Goal: Check status: Check status

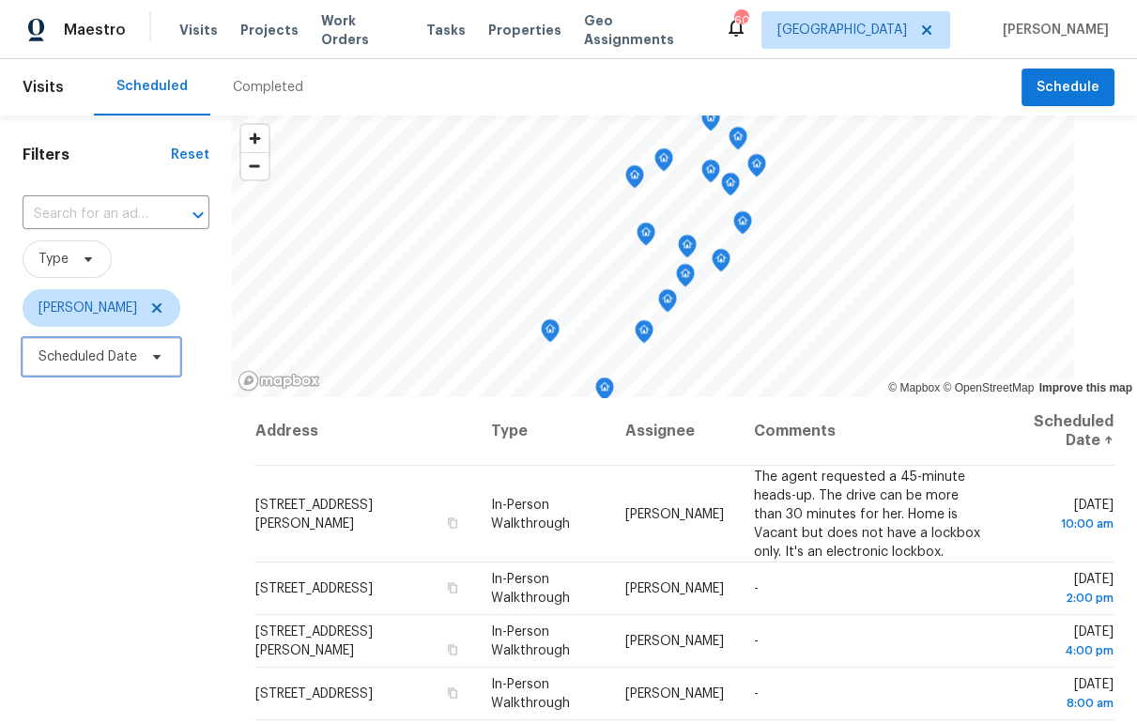
click at [98, 357] on span "Scheduled Date" at bounding box center [87, 356] width 99 height 19
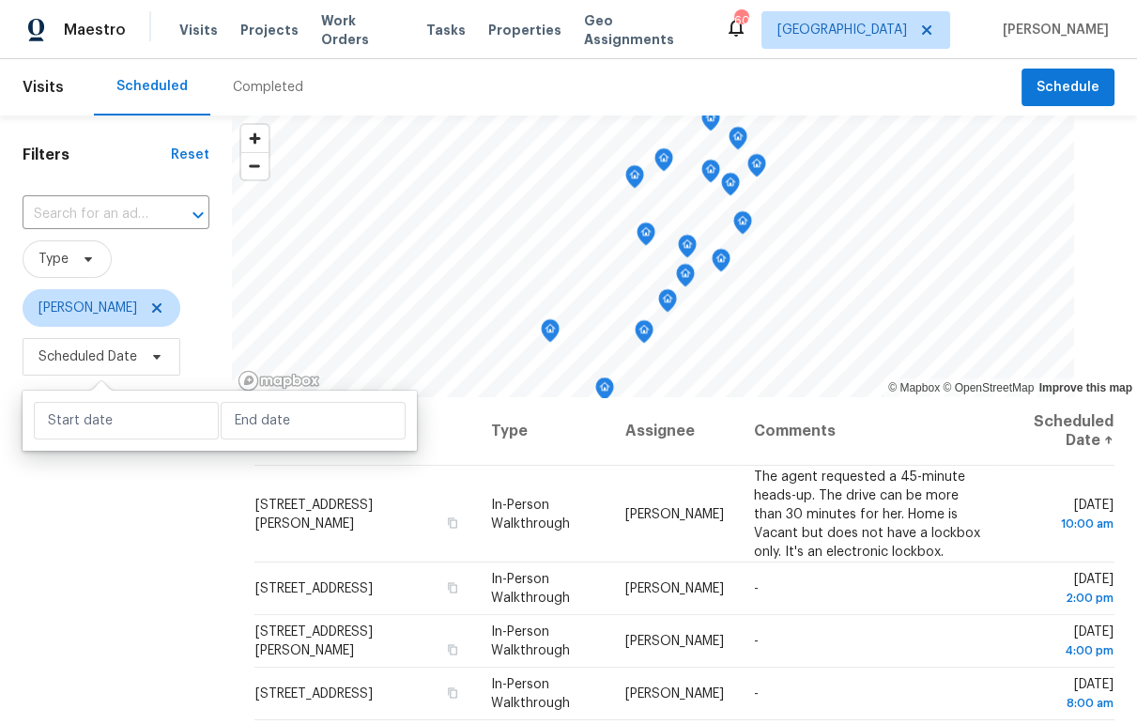
click at [84, 450] on div at bounding box center [220, 421] width 394 height 60
click at [92, 432] on input "text" at bounding box center [126, 421] width 185 height 38
select select "7"
select select "2025"
select select "8"
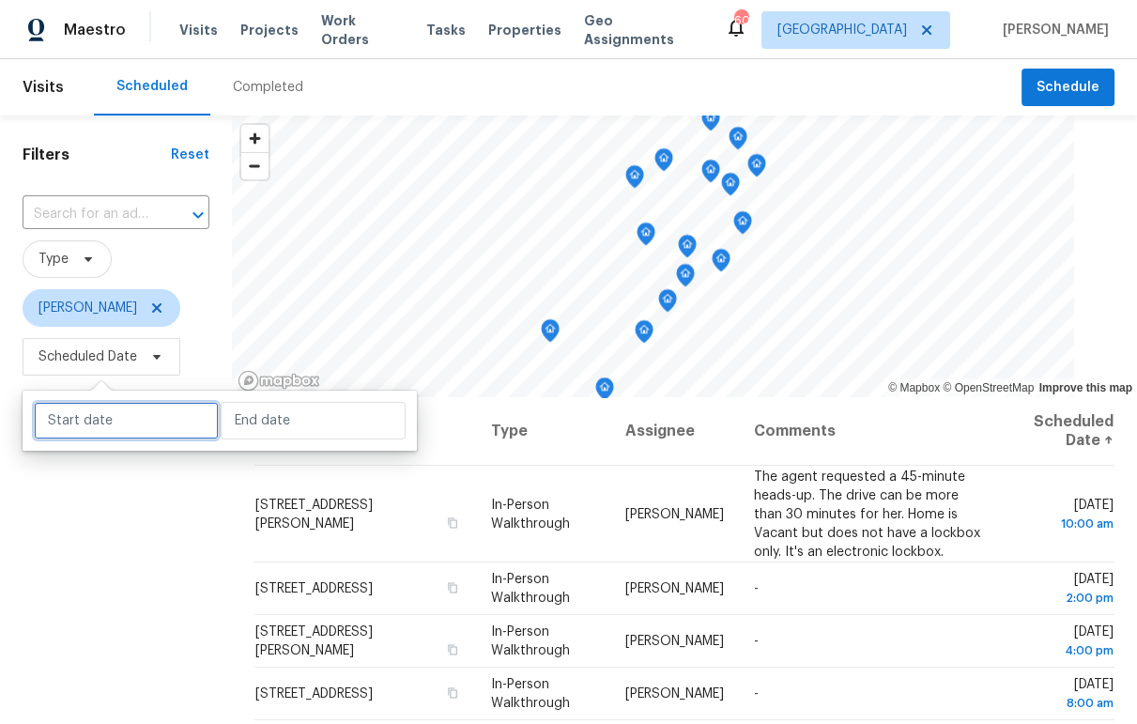
select select "2025"
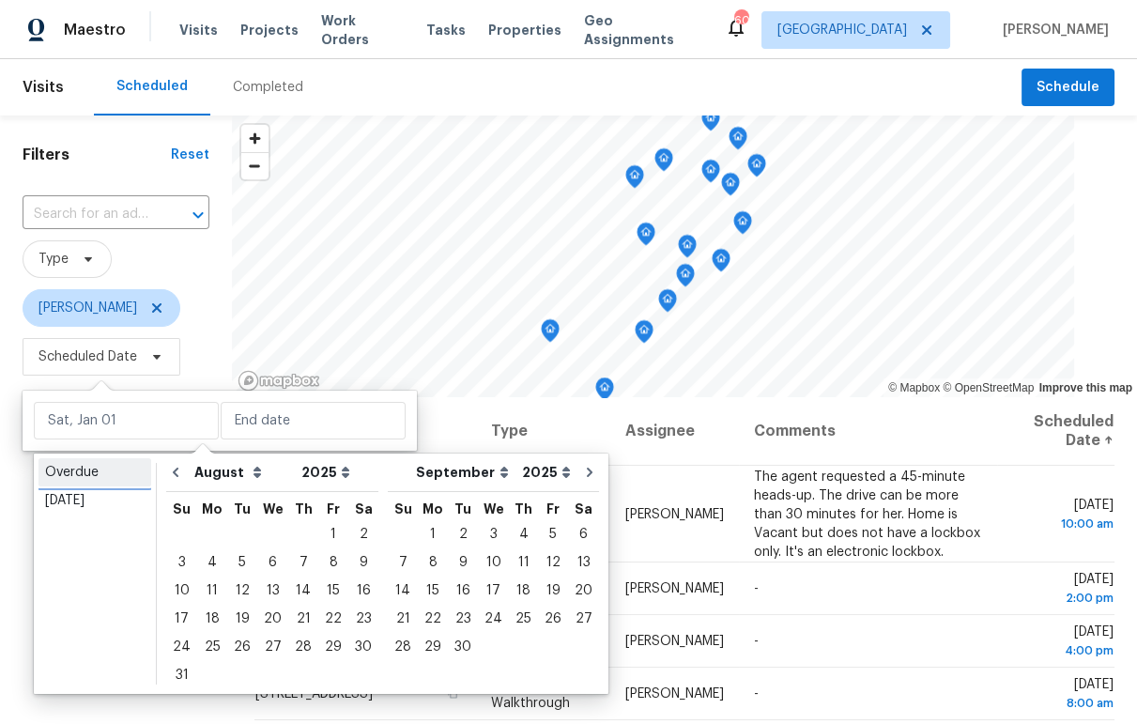
click at [75, 474] on div "Overdue" at bounding box center [95, 472] width 100 height 19
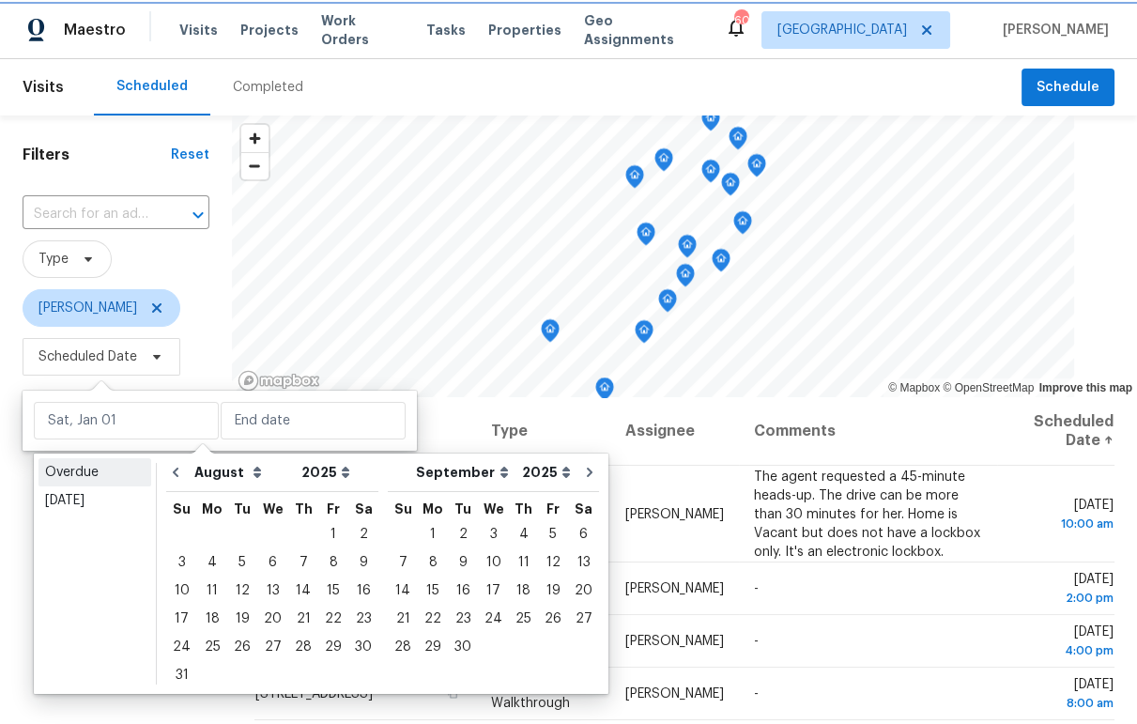
type input "[DATE]"
select select "6"
select select "7"
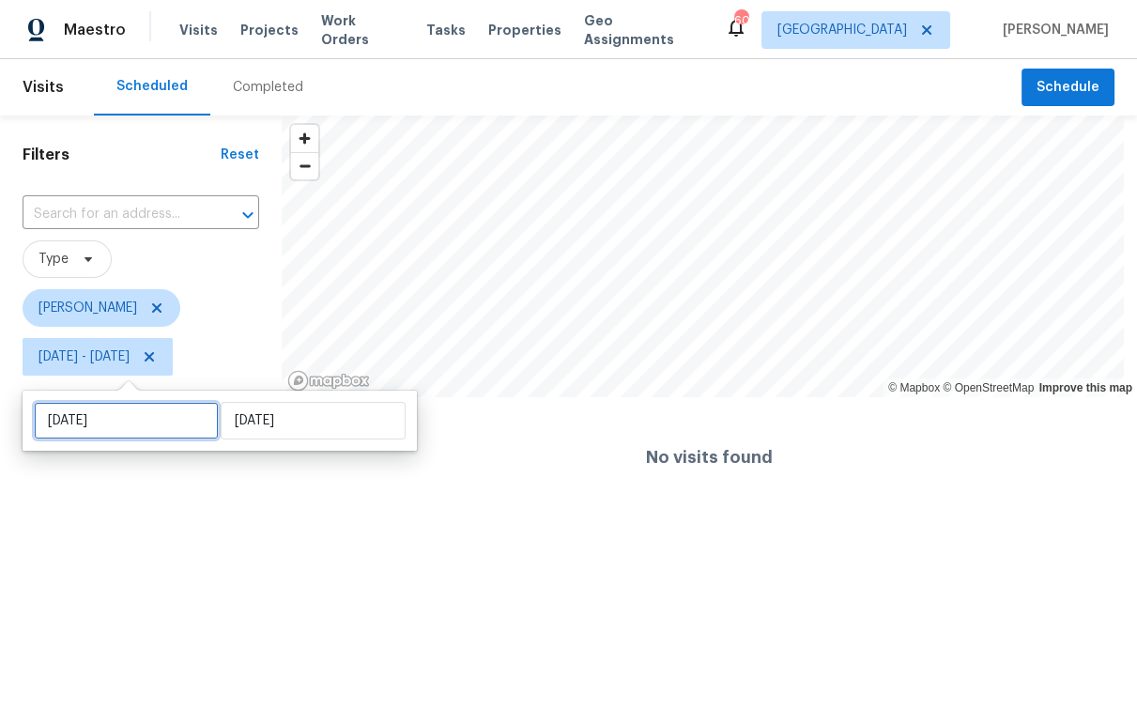
click at [83, 428] on input "[DATE]" at bounding box center [126, 421] width 185 height 38
select select "6"
select select "2025"
select select "7"
select select "2025"
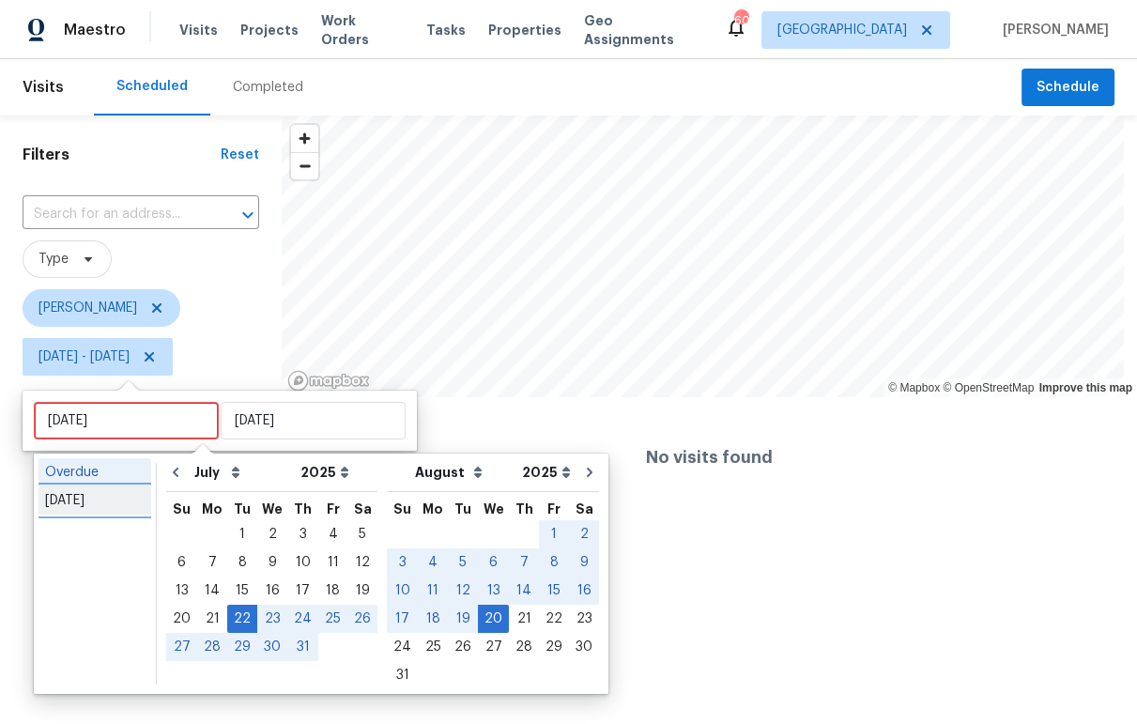
click at [103, 509] on div "[DATE]" at bounding box center [95, 500] width 100 height 19
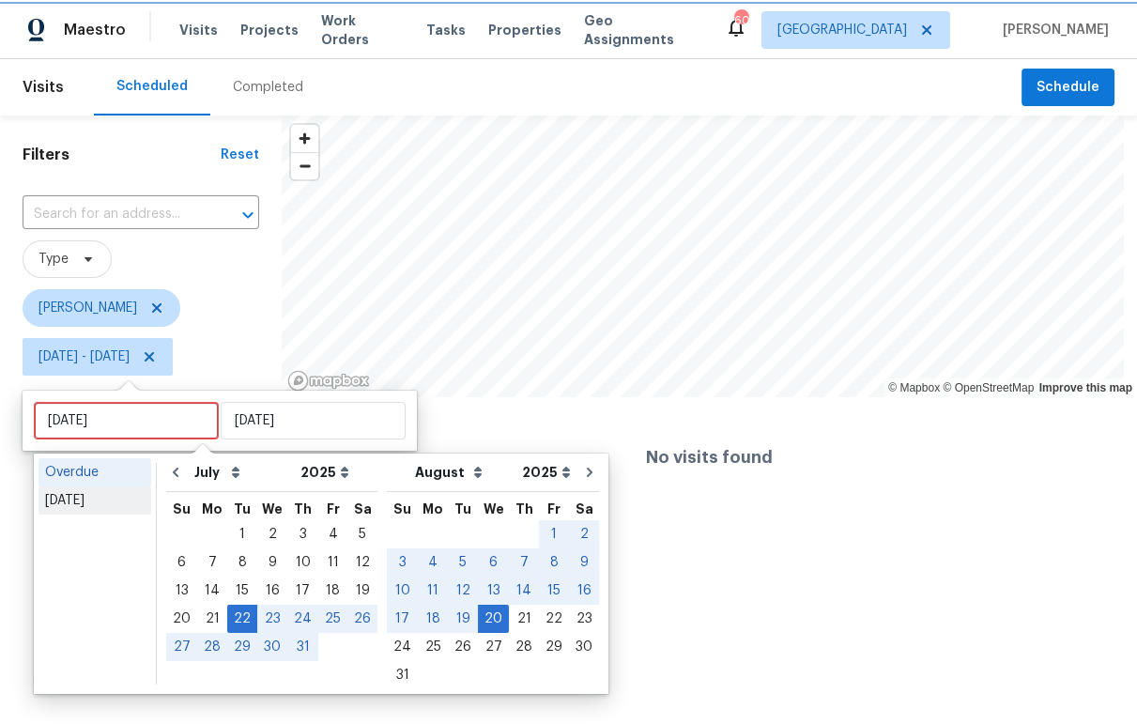
type input "[DATE]"
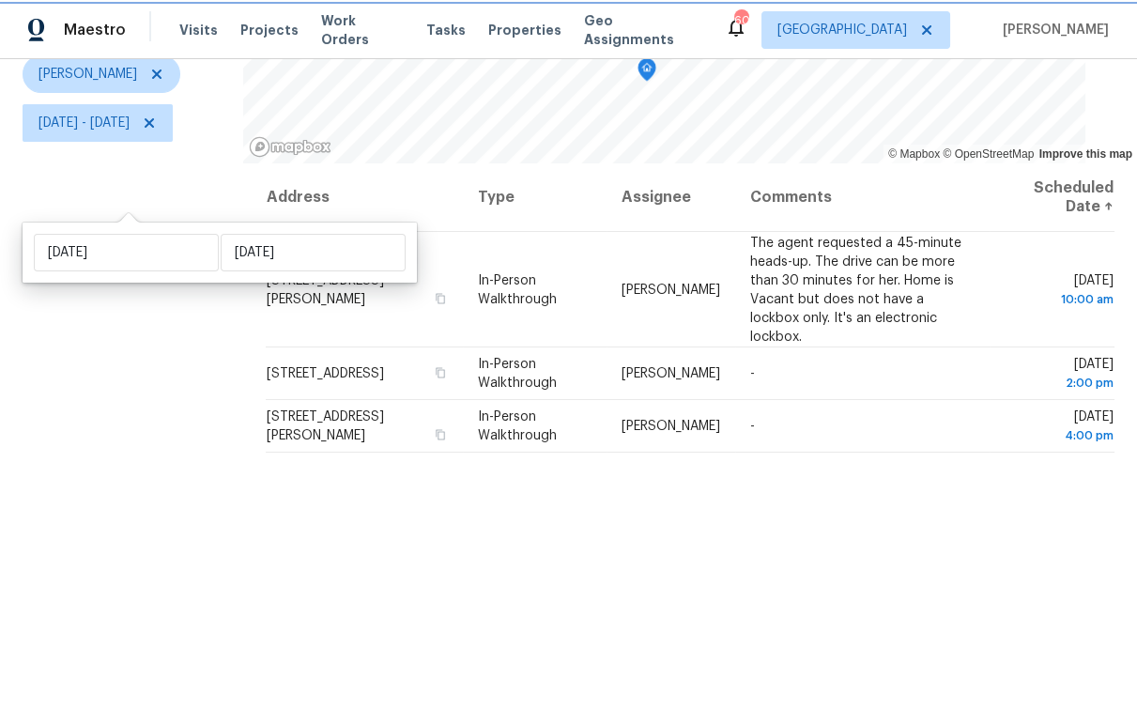
scroll to position [264, 0]
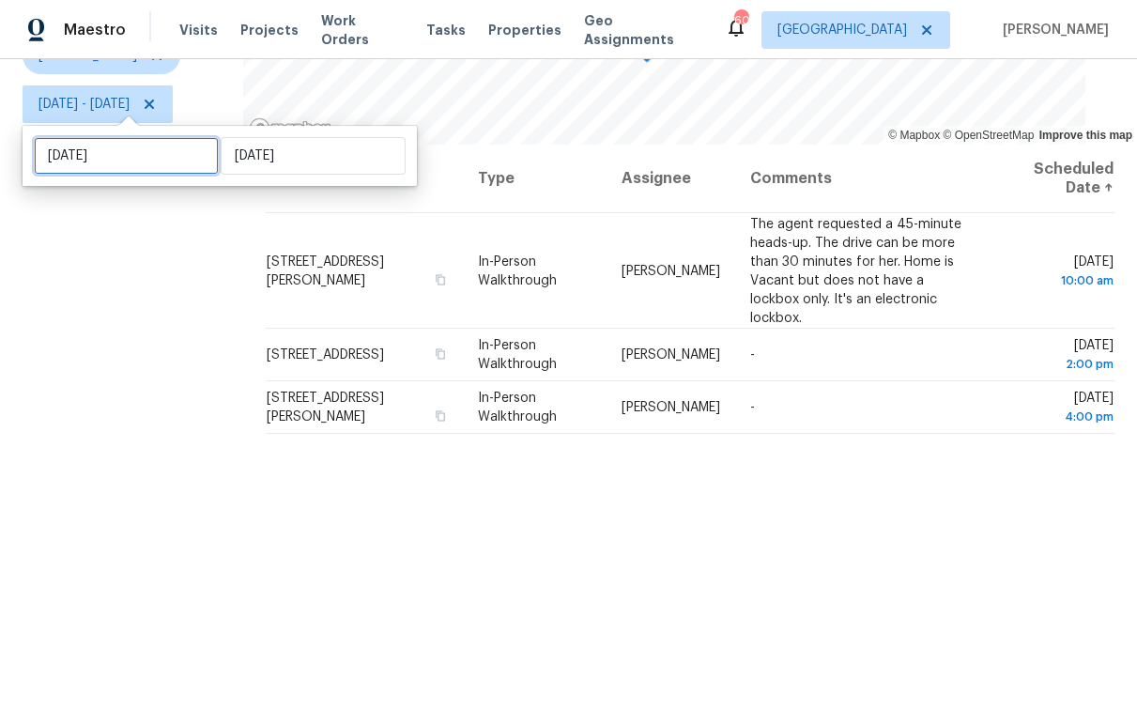
select select "7"
select select "2025"
select select "8"
select select "2025"
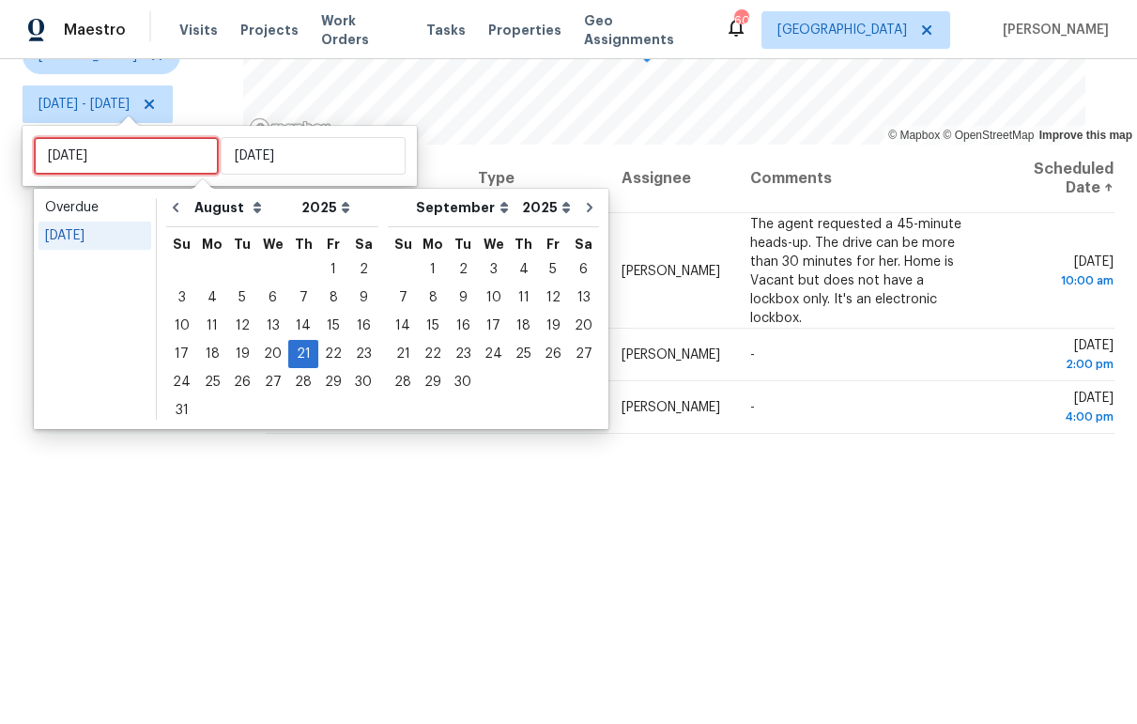
click at [135, 157] on input "[DATE]" at bounding box center [126, 156] width 185 height 38
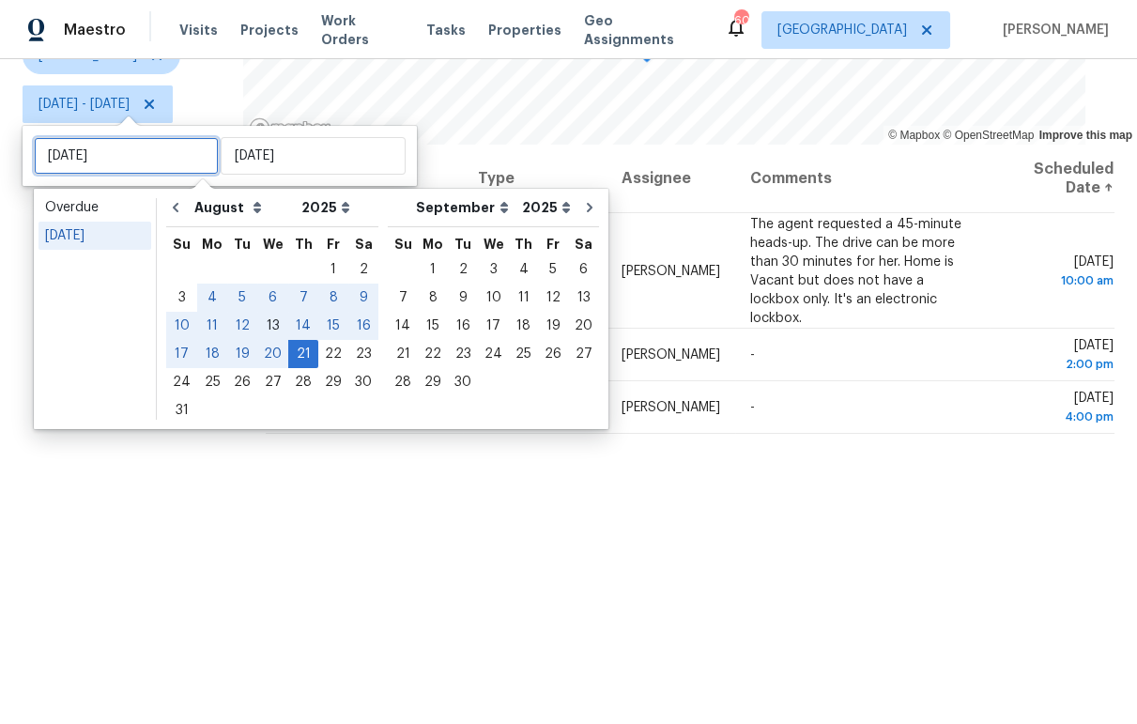
type input "[DATE]"
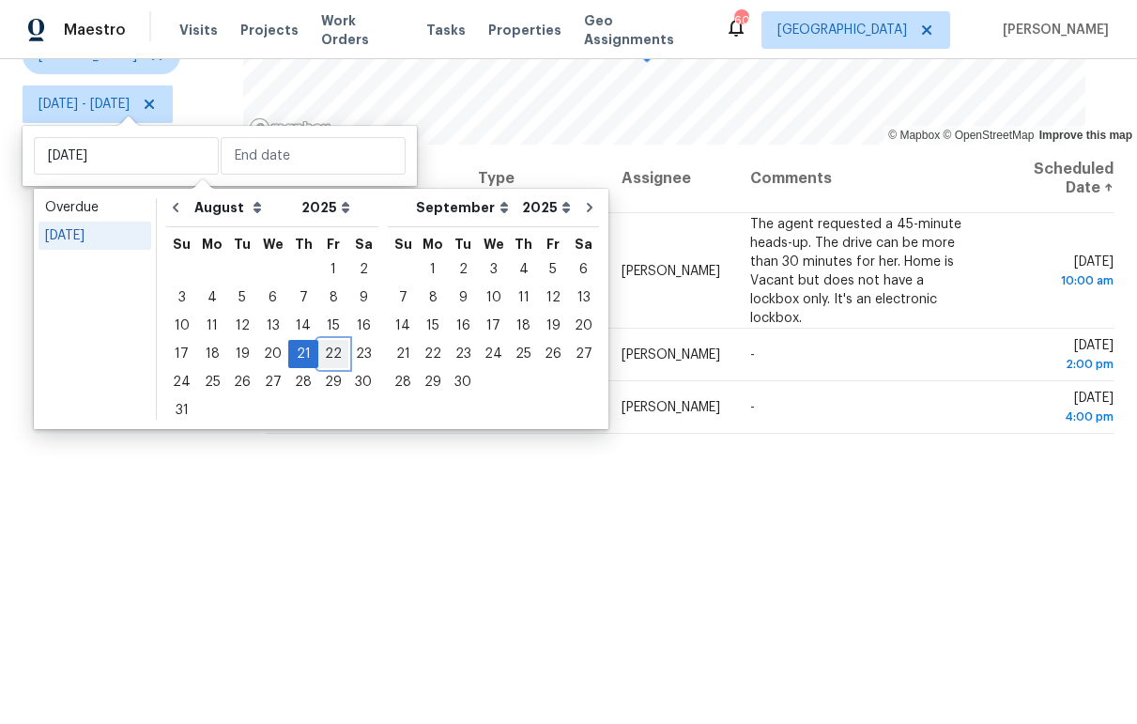
click at [325, 351] on div "22" at bounding box center [333, 354] width 30 height 26
type input "[DATE]"
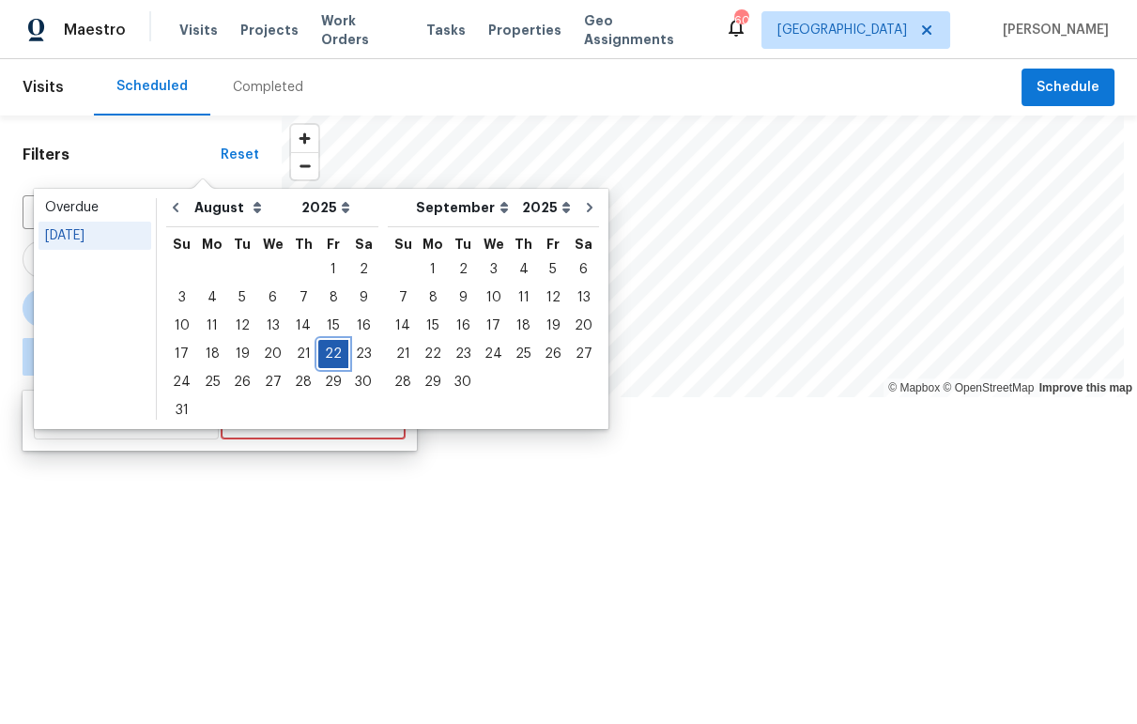
click at [325, 351] on div "22" at bounding box center [333, 354] width 30 height 26
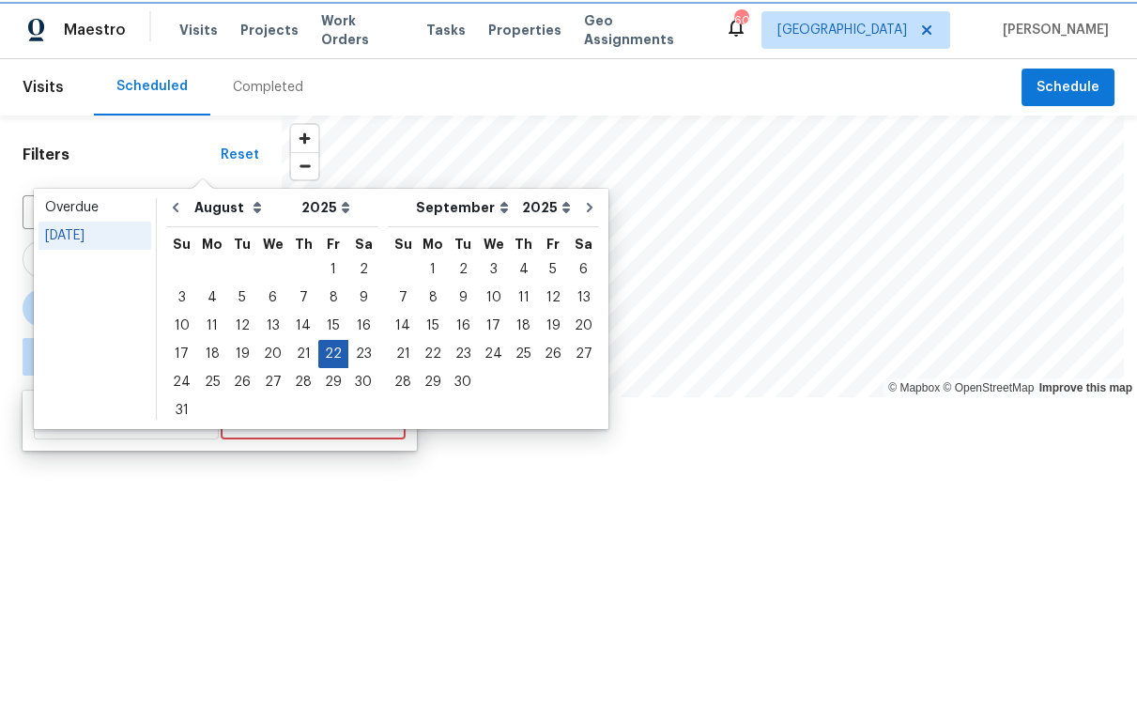
type input "[DATE]"
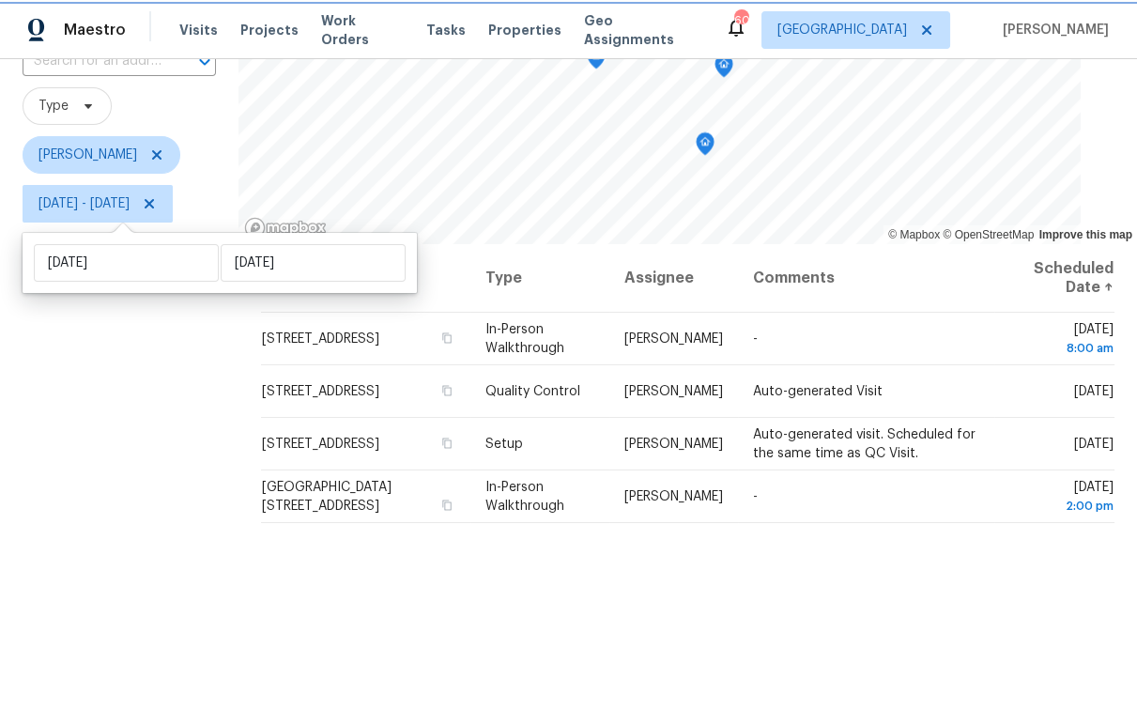
scroll to position [158, 0]
